Goal: Navigation & Orientation: Understand site structure

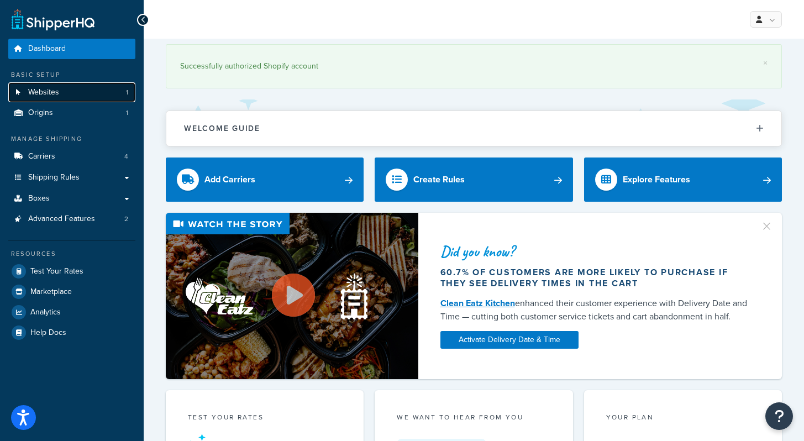
click at [72, 94] on link "Websites 1" at bounding box center [71, 92] width 127 height 20
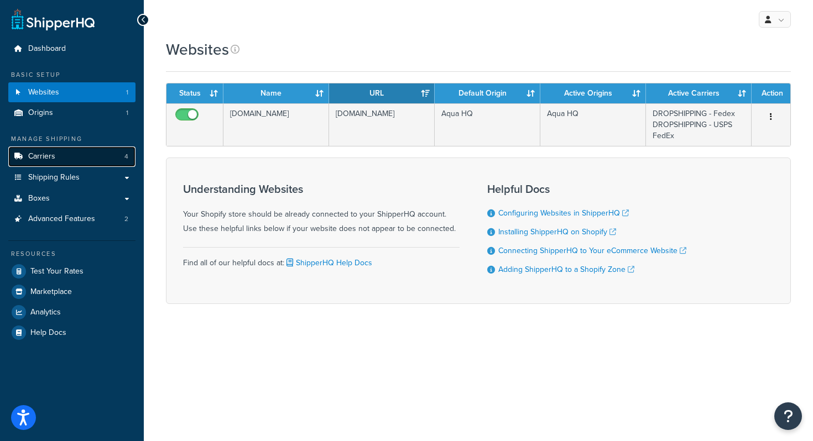
click at [53, 153] on span "Carriers" at bounding box center [41, 156] width 27 height 9
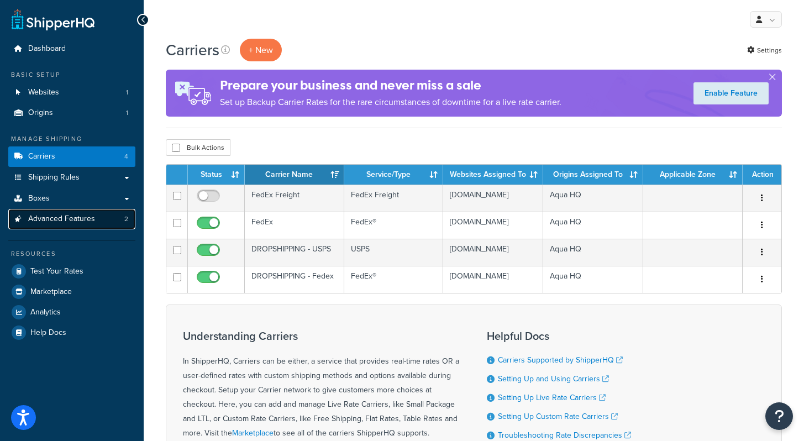
click at [55, 224] on link "Advanced Features 2" at bounding box center [71, 219] width 127 height 20
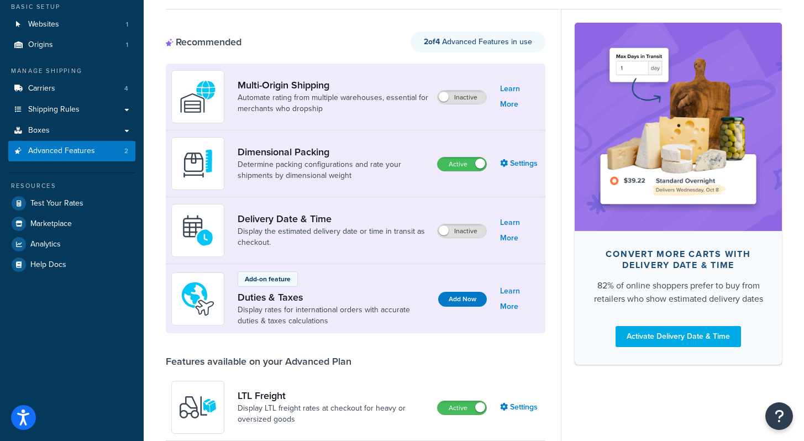
scroll to position [11, 0]
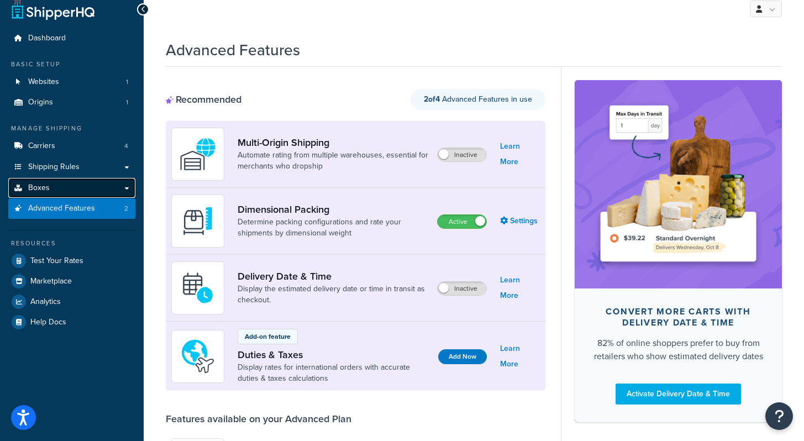
click at [79, 185] on link "Boxes" at bounding box center [71, 188] width 127 height 20
